Goal: Book appointment/travel/reservation

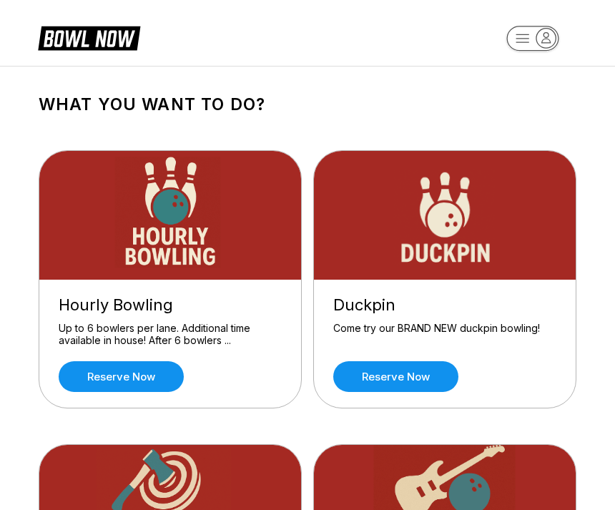
click at [391, 380] on link "Reserve now" at bounding box center [395, 376] width 125 height 31
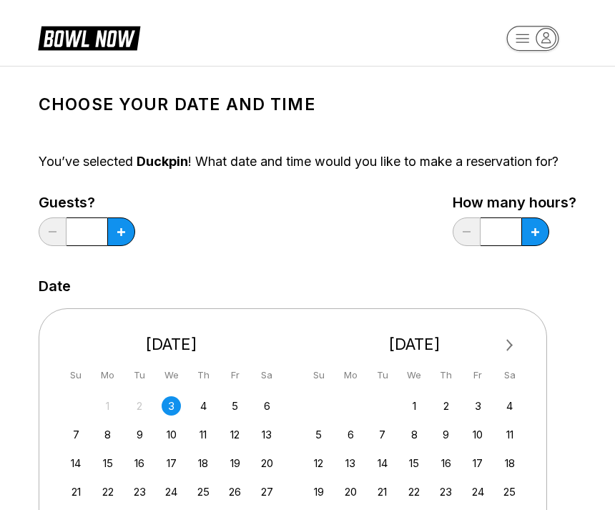
click at [275, 398] on div "31 1 2 3 4 5 6" at bounding box center [171, 405] width 214 height 21
click at [272, 401] on div "6" at bounding box center [266, 405] width 19 height 19
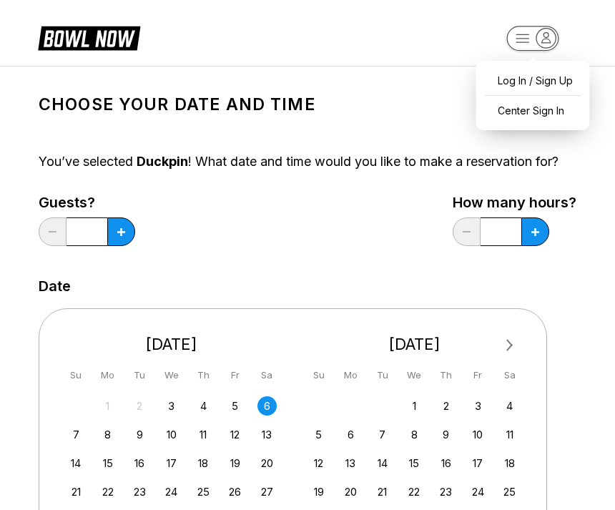
click at [121, 240] on button at bounding box center [121, 231] width 28 height 29
type input "*"
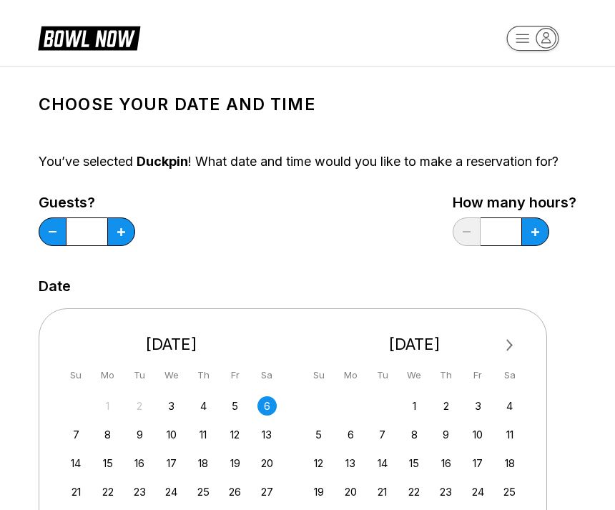
click at [106, 226] on input "*" at bounding box center [86, 231] width 41 height 29
click at [98, 222] on input "*" at bounding box center [86, 231] width 41 height 29
click at [500, 227] on input "*" at bounding box center [500, 231] width 41 height 29
click at [473, 186] on div "Choose your Date and time You’ve selected Duckpin ! What date and time would yo…" at bounding box center [308, 461] width 538 height 755
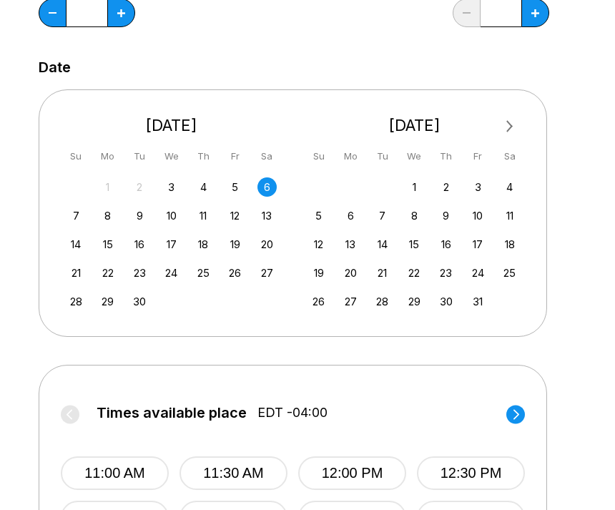
scroll to position [217, 0]
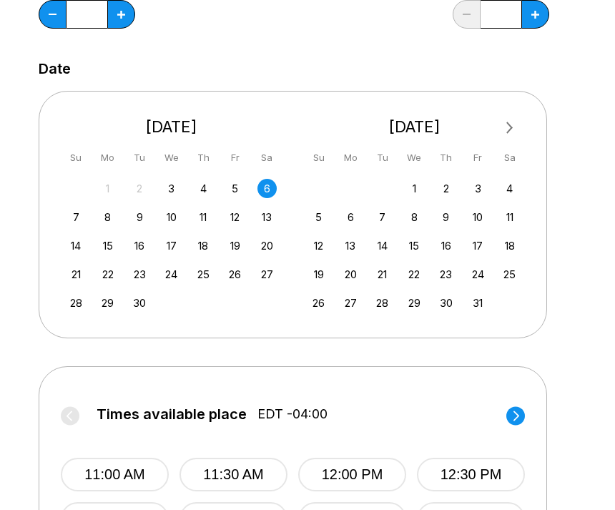
click at [523, 117] on div "[DATE] Su Mo Tu We Th Fr Sa" at bounding box center [415, 137] width 222 height 71
click at [508, 131] on span "Next Month" at bounding box center [508, 127] width 0 height 16
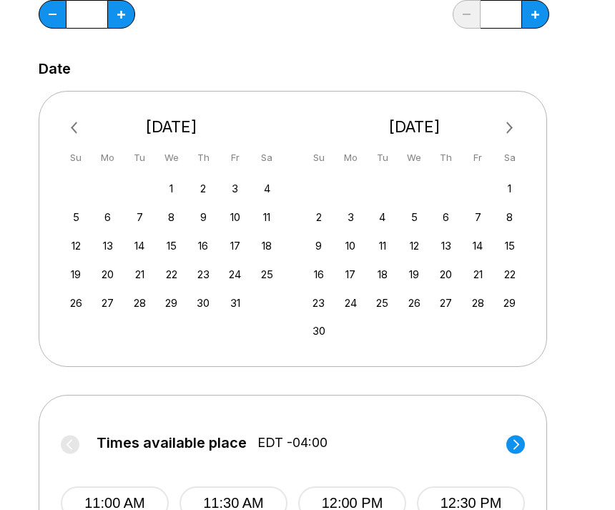
click at [450, 508] on button "12:30 PM" at bounding box center [471, 503] width 108 height 34
click at [519, 442] on circle at bounding box center [515, 444] width 19 height 19
click at [510, 417] on div "Times available place EDT -04:00 3:00 PM 3:30 PM 4:00 PM 4:30 PM 5:00 PM 5:30 P…" at bounding box center [293, 490] width 464 height 147
click at [524, 444] on circle at bounding box center [515, 444] width 19 height 19
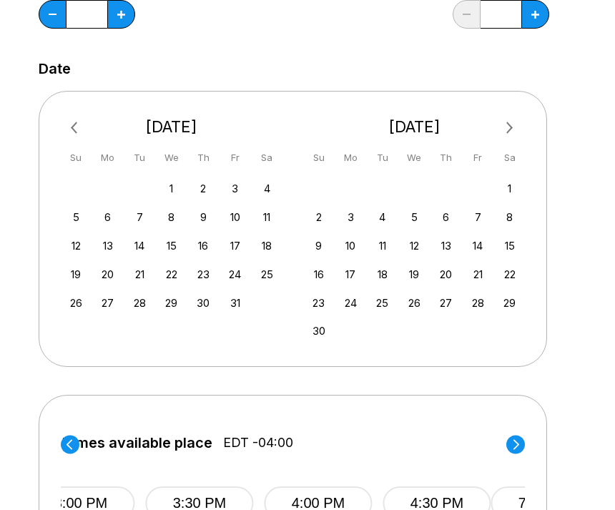
click at [490, 503] on button "7:00 PM" at bounding box center [544, 503] width 108 height 34
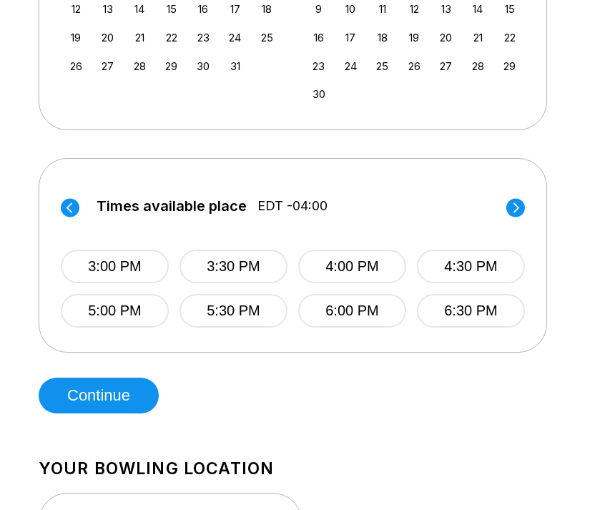
scroll to position [454, 0]
click at [98, 412] on button "Continue" at bounding box center [99, 395] width 120 height 36
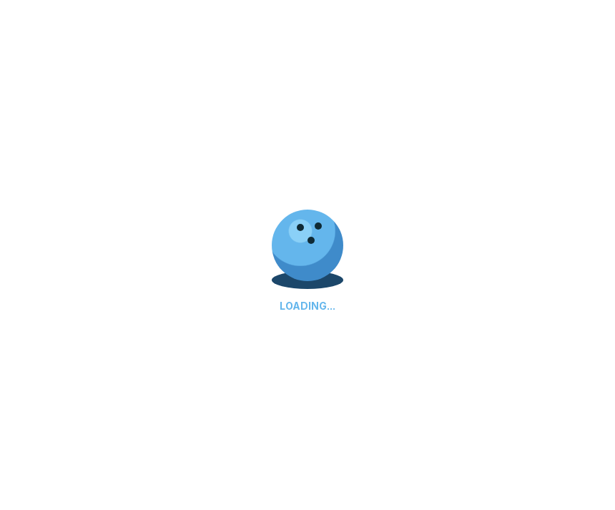
scroll to position [0, 0]
select select "**"
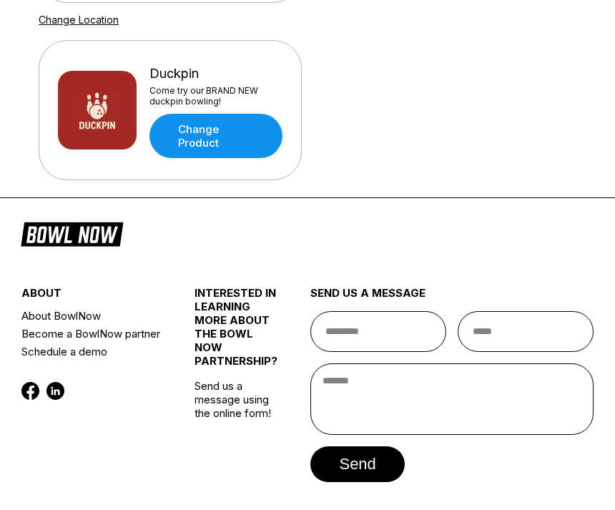
scroll to position [908, 0]
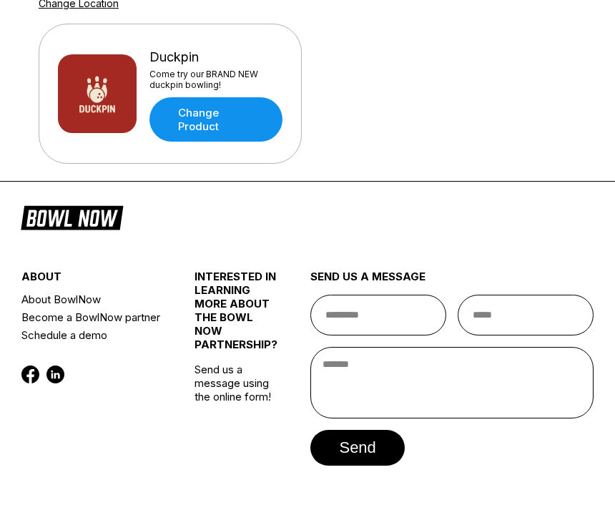
click at [343, 452] on button "send" at bounding box center [357, 448] width 94 height 36
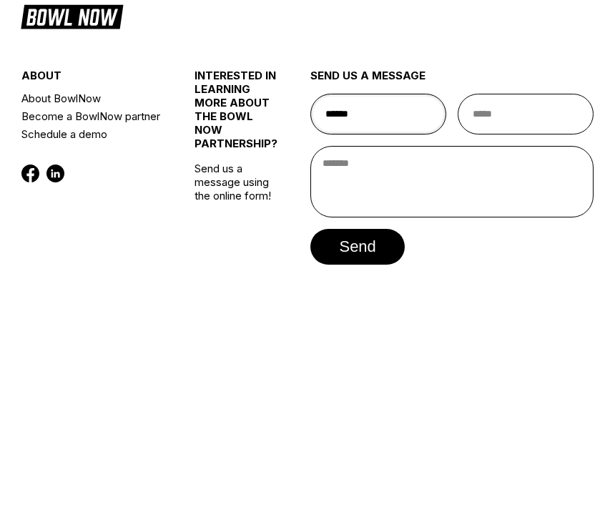
type input "******"
click at [357, 430] on button "send" at bounding box center [357, 448] width 94 height 36
type input "**********"
click at [530, 182] on footer "**********" at bounding box center [307, 363] width 615 height 362
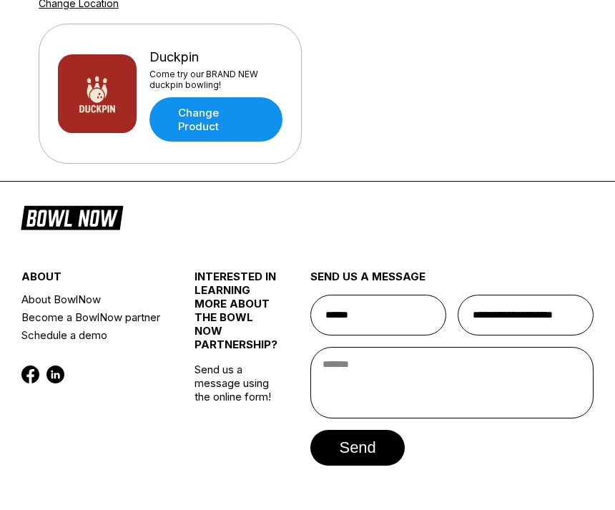
click at [332, 465] on button "send" at bounding box center [357, 448] width 94 height 36
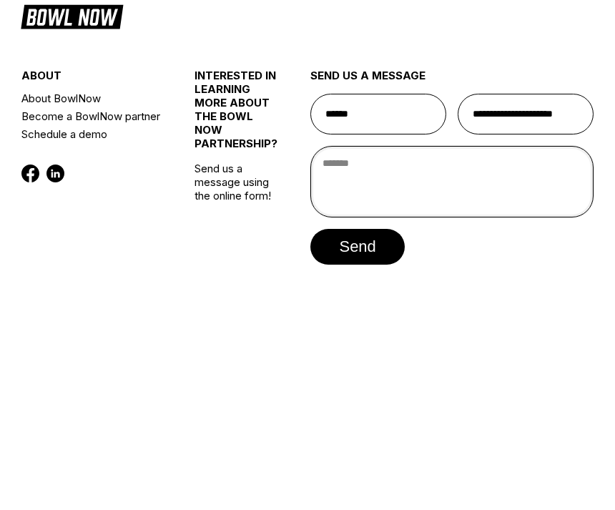
scroll to position [922, 0]
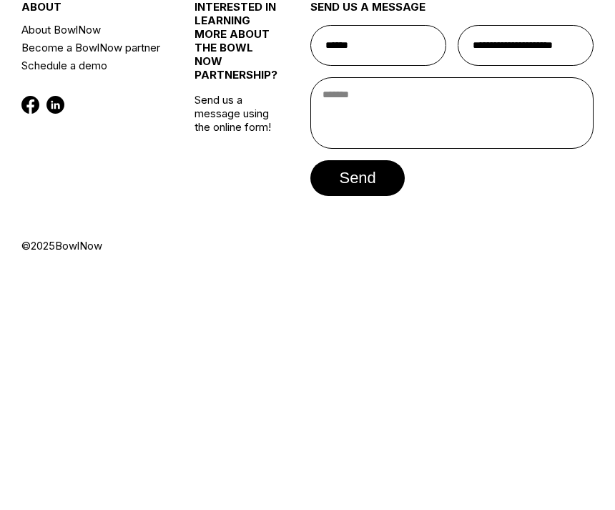
click at [351, 416] on button "send" at bounding box center [357, 434] width 94 height 36
click at [376, 416] on button "send" at bounding box center [357, 434] width 94 height 36
click at [360, 416] on button "send" at bounding box center [357, 434] width 94 height 36
click at [371, 416] on button "send" at bounding box center [357, 434] width 94 height 36
click at [357, 416] on button "send" at bounding box center [357, 434] width 94 height 36
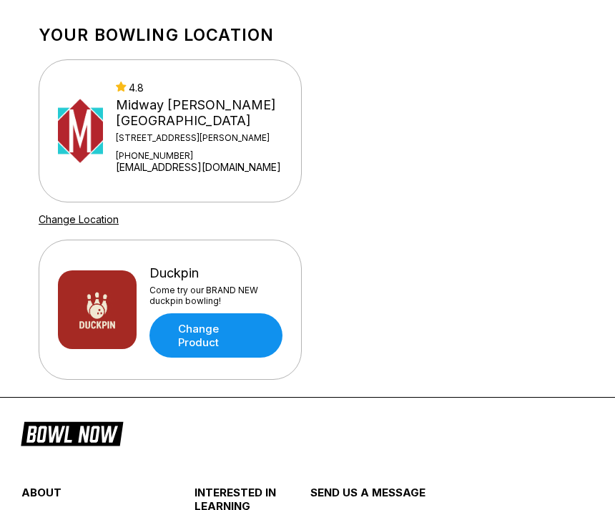
scroll to position [659, 0]
